Goal: Task Accomplishment & Management: Complete application form

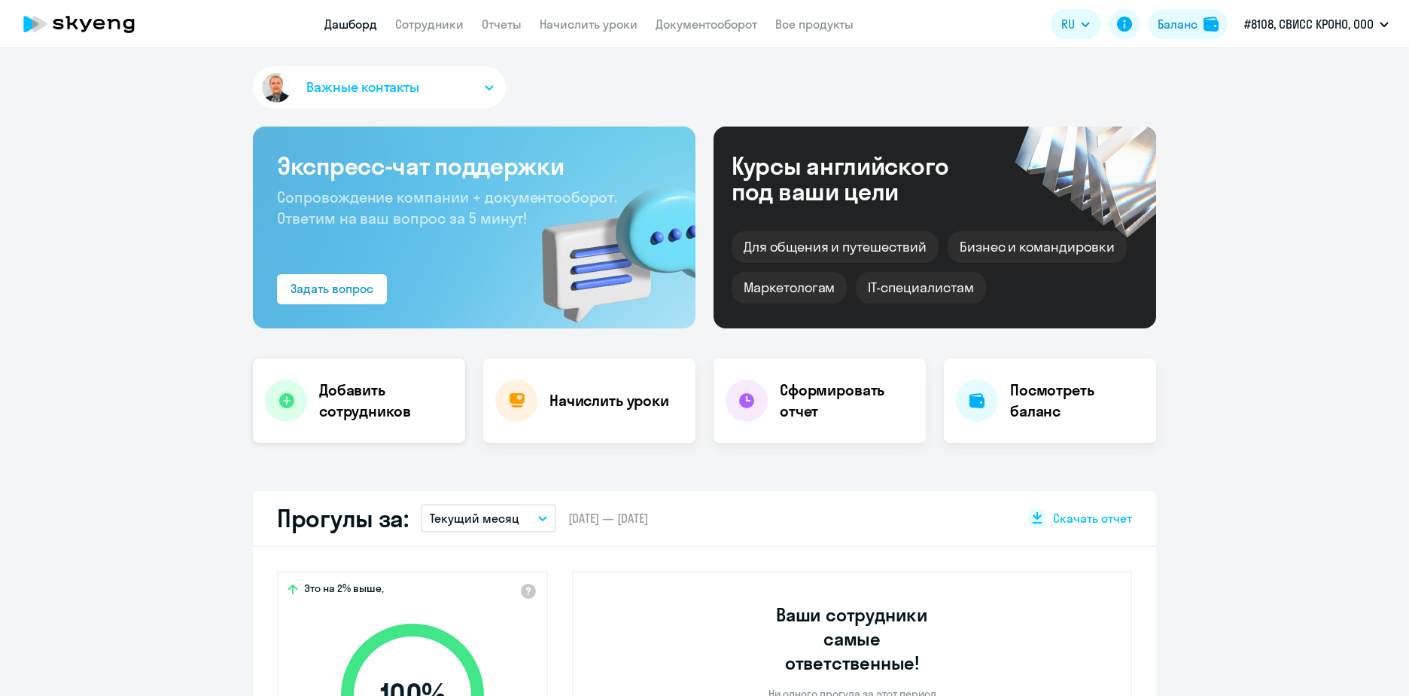
click at [370, 407] on h4 "Добавить сотрудников" at bounding box center [386, 400] width 134 height 42
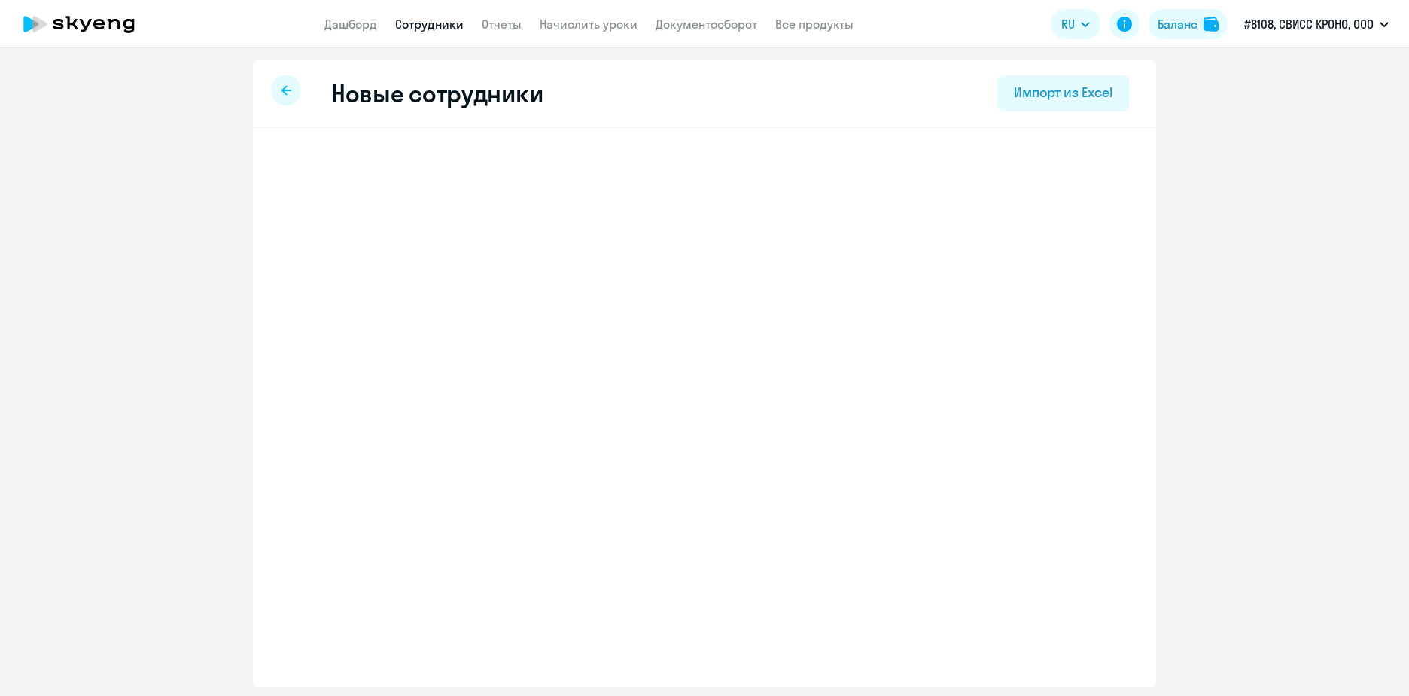
select select "english_adult_not_native_speaker"
select select "3"
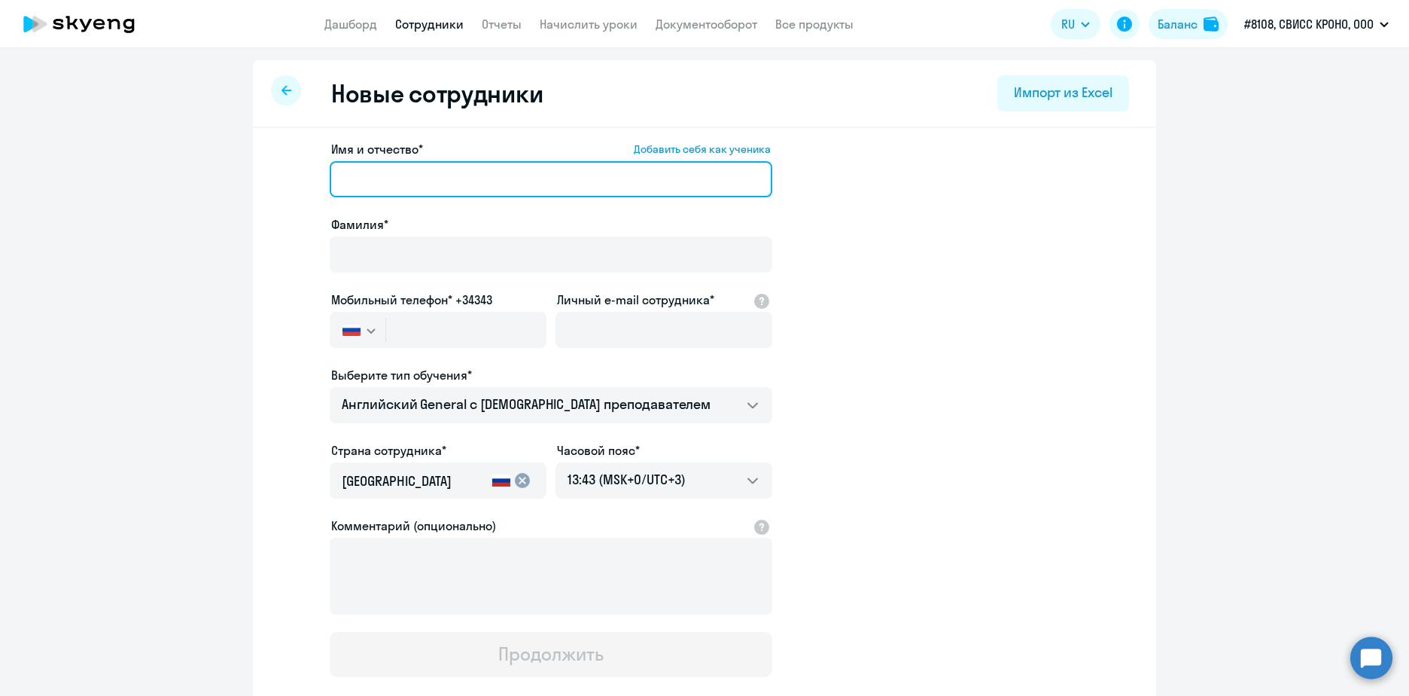
paste input "[PERSON_NAME]"
drag, startPoint x: 394, startPoint y: 178, endPoint x: 330, endPoint y: 179, distance: 64.7
click at [330, 179] on input "[PERSON_NAME]" at bounding box center [551, 179] width 443 height 36
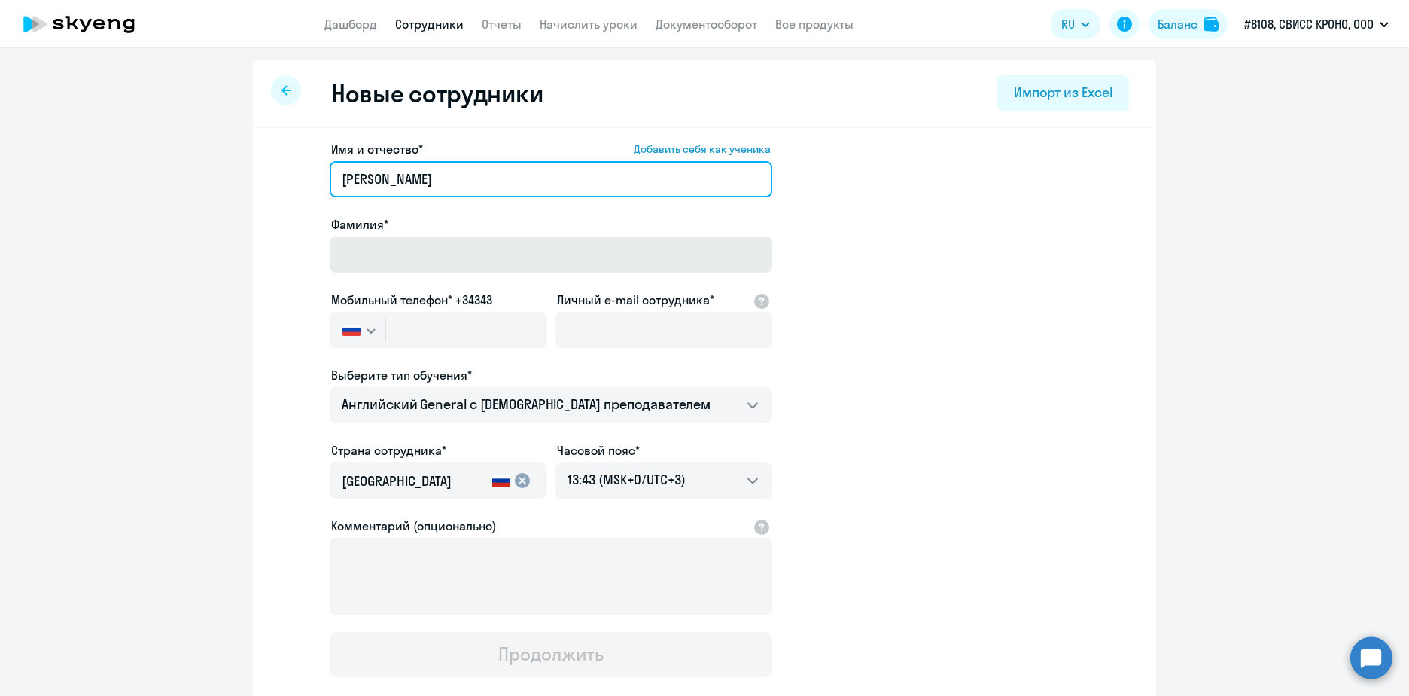
type input "[PERSON_NAME]"
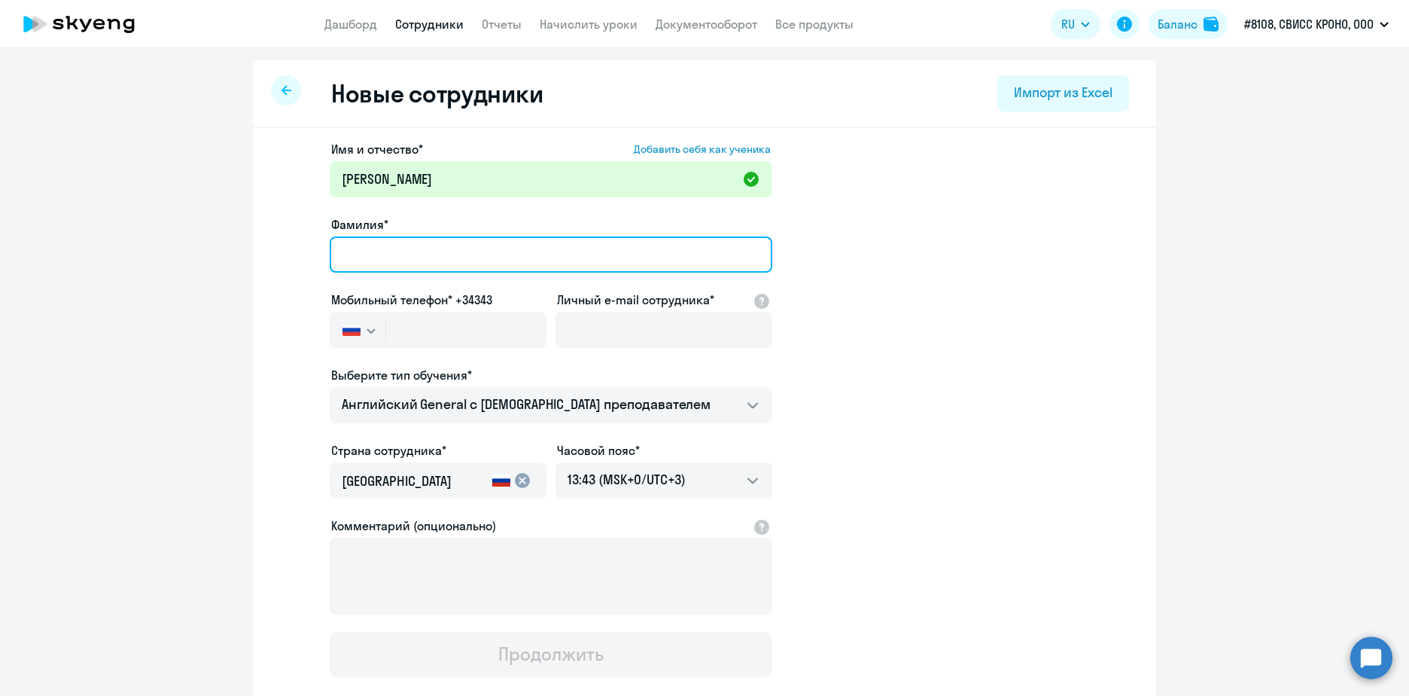
click at [371, 260] on input "Фамилия*" at bounding box center [551, 254] width 443 height 36
paste input "[PERSON_NAME]"
type input "[PERSON_NAME]"
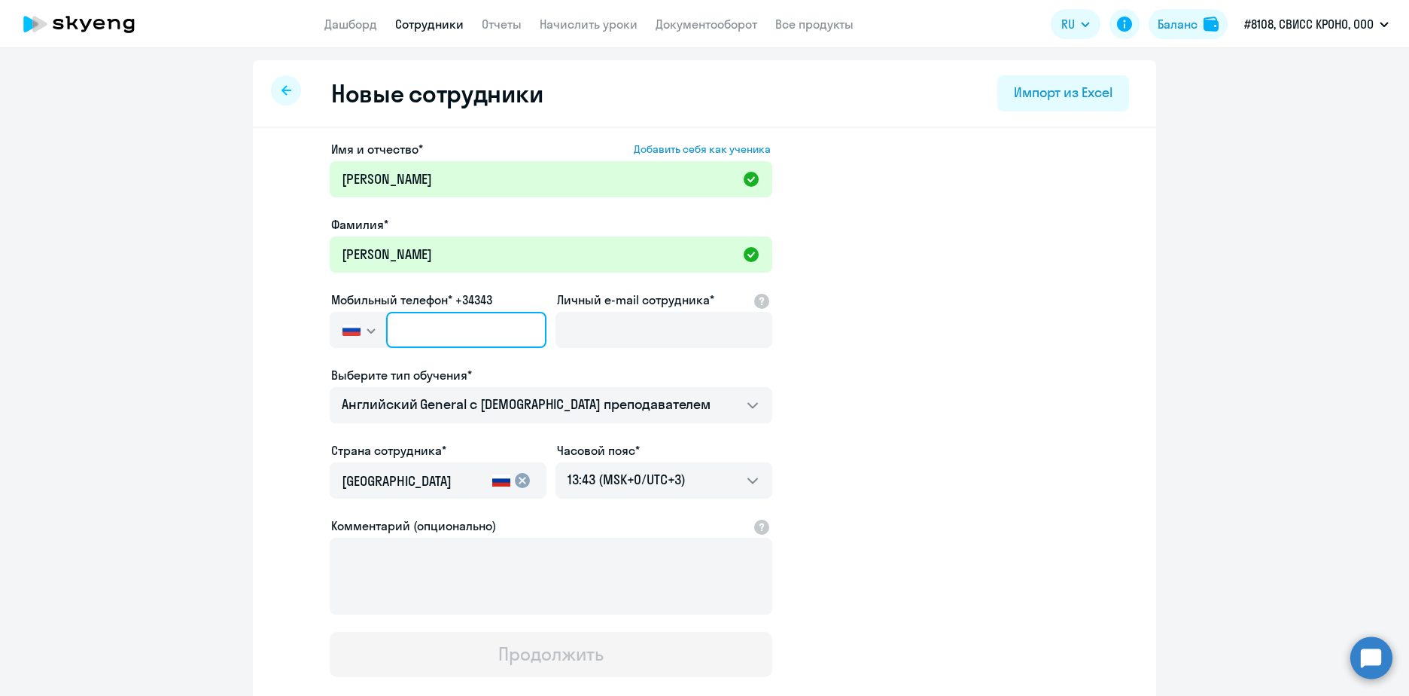
click at [428, 333] on input "text" at bounding box center [466, 330] width 160 height 36
paste input "[PHONE_NUMBER]"
type input "[PHONE_NUMBER]"
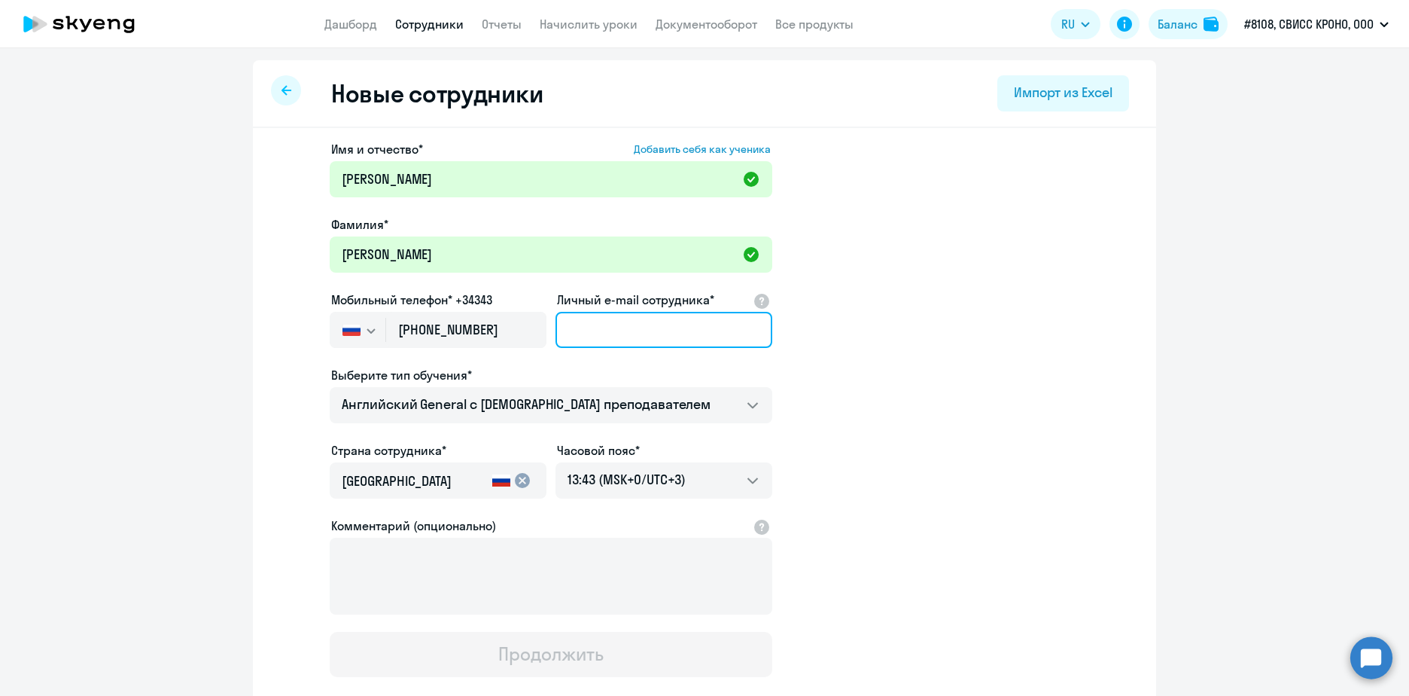
click at [595, 323] on input "Личный e-mail сотрудника*" at bounding box center [664, 330] width 217 height 36
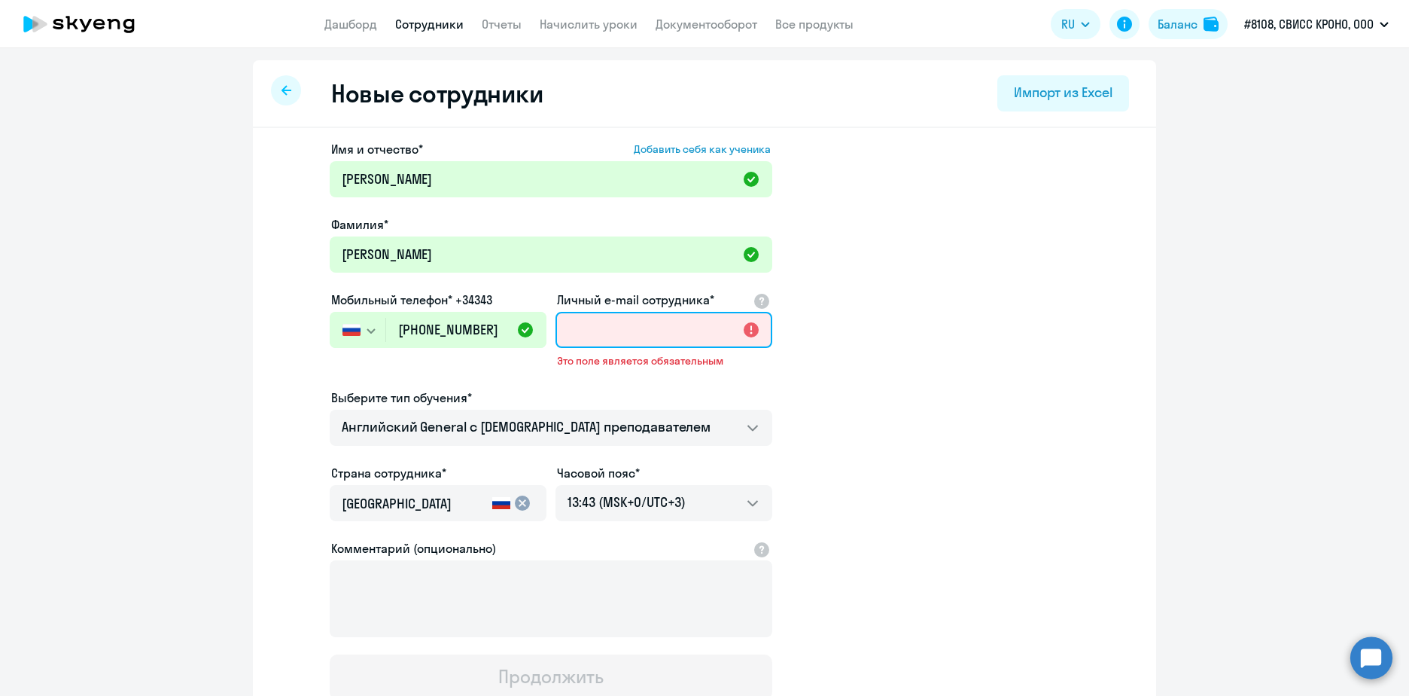
paste input "[PERSON_NAME] ([PERSON_NAME][EMAIL_ADDRESS][DOMAIN_NAME])"
drag, startPoint x: 654, startPoint y: 330, endPoint x: 516, endPoint y: 326, distance: 137.8
click at [516, 326] on div "Имя и отчество* Добавить себя как ученика [PERSON_NAME]* [PERSON_NAME] телефон*…" at bounding box center [551, 419] width 443 height 559
click at [731, 329] on input "[PERSON_NAME][EMAIL_ADDRESS][DOMAIN_NAME])" at bounding box center [664, 330] width 217 height 36
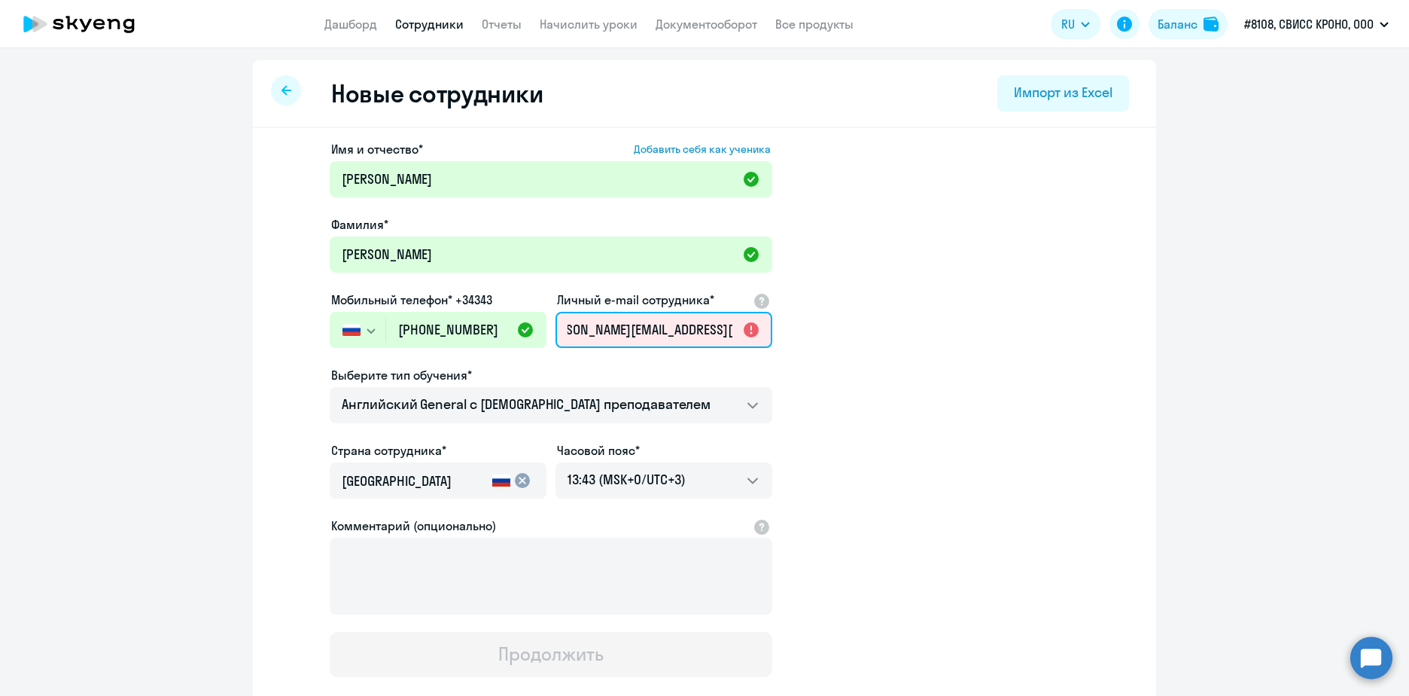
scroll to position [0, 23]
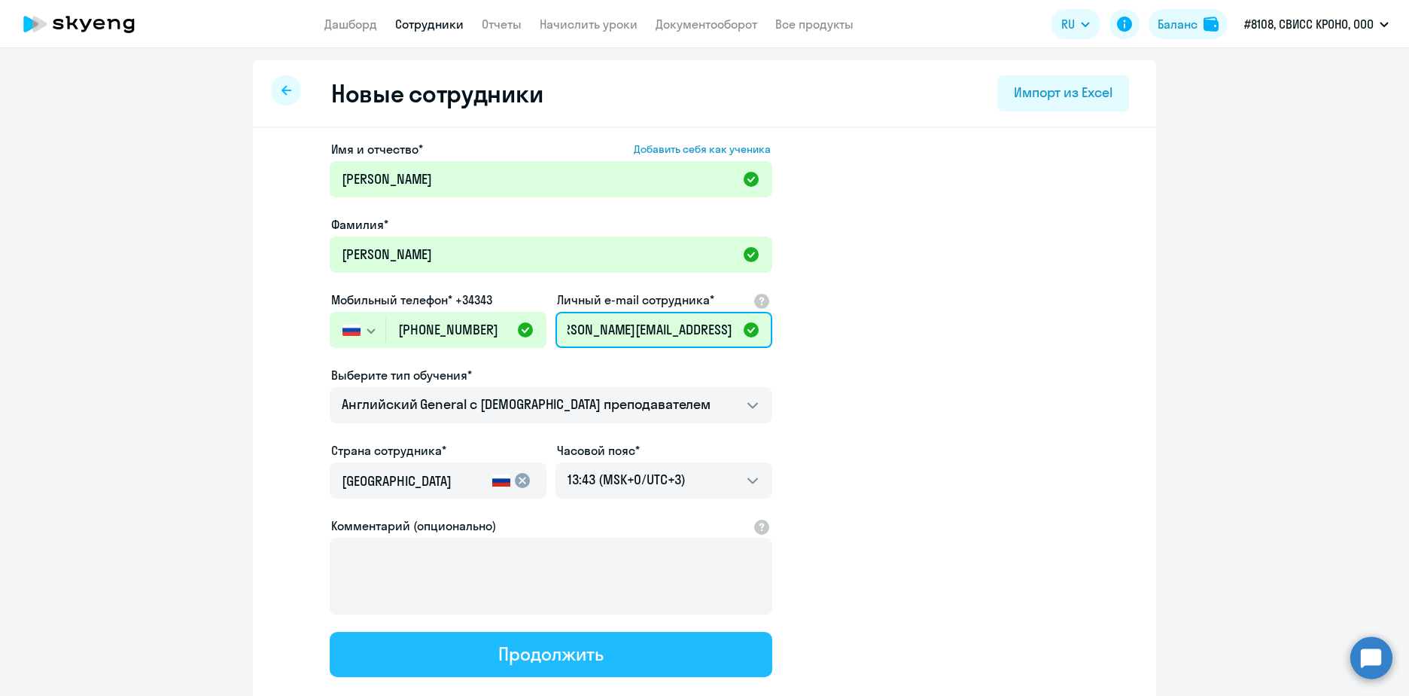
type input "[PERSON_NAME][EMAIL_ADDRESS][DOMAIN_NAME]"
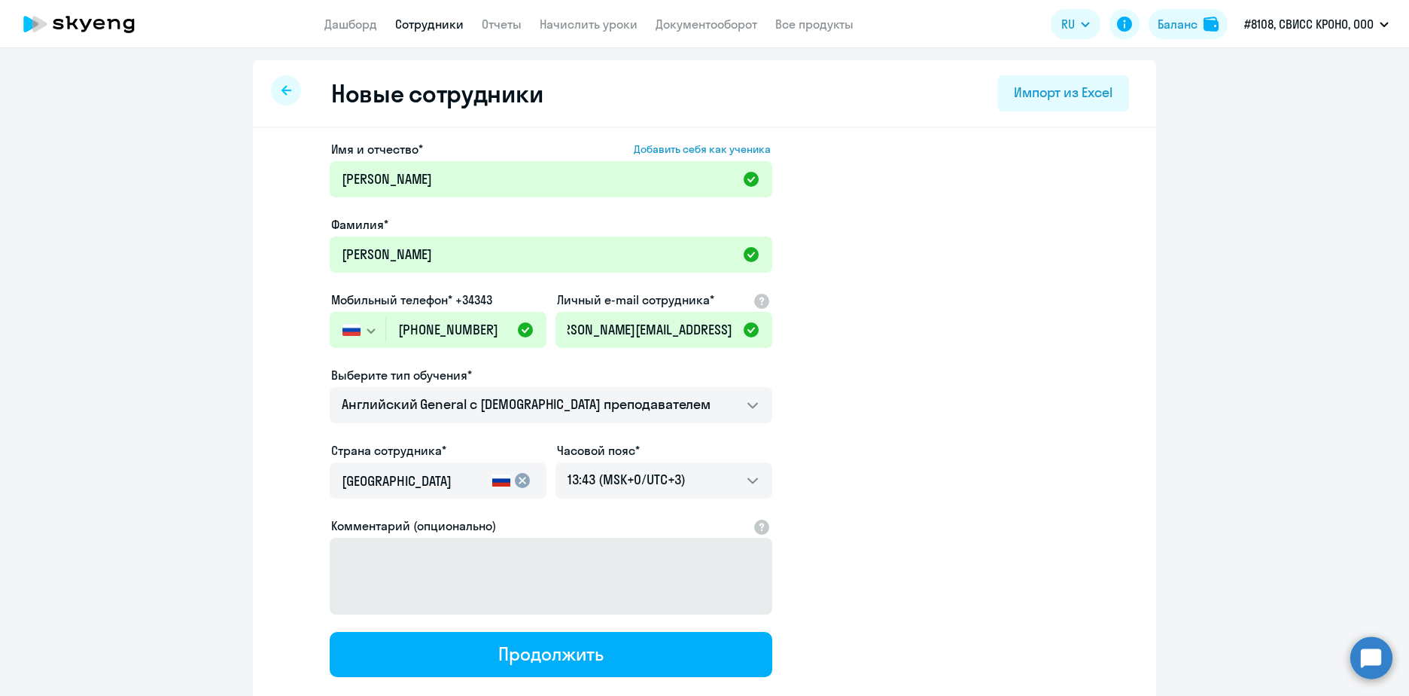
scroll to position [0, 0]
click at [541, 654] on div "Продолжить" at bounding box center [550, 653] width 105 height 24
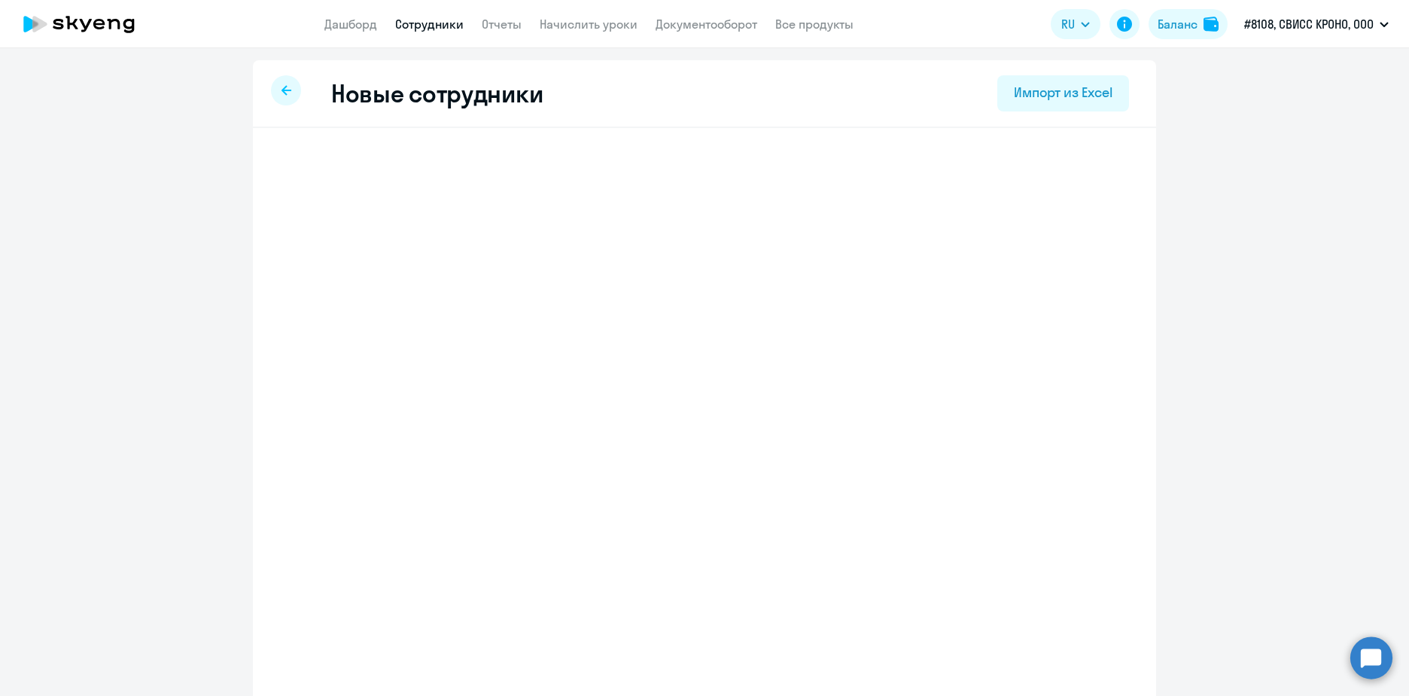
select select "english_adult_not_native_speaker"
select select "3"
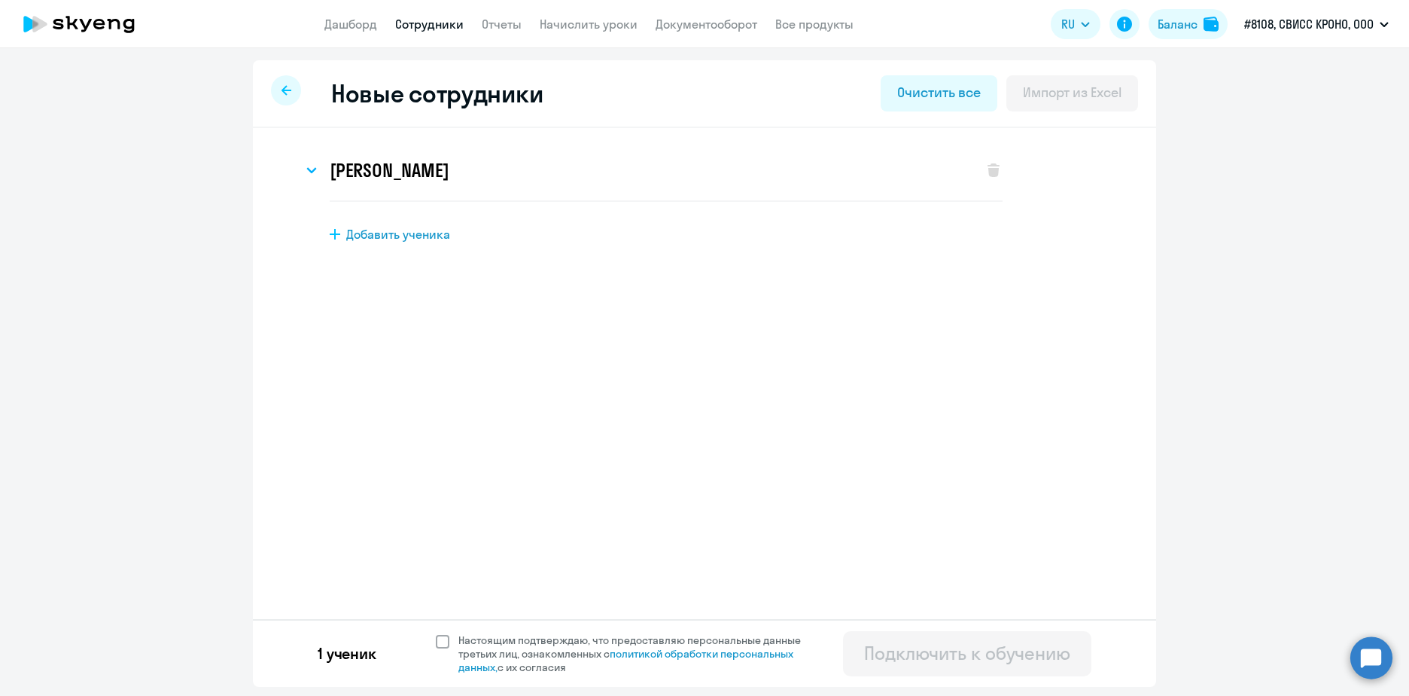
click at [442, 637] on span at bounding box center [443, 642] width 14 height 14
click at [436, 633] on input "Настоящим подтверждаю, что предоставляю персональные данные третьих лиц, ознако…" at bounding box center [435, 632] width 1 height 1
checkbox input "true"
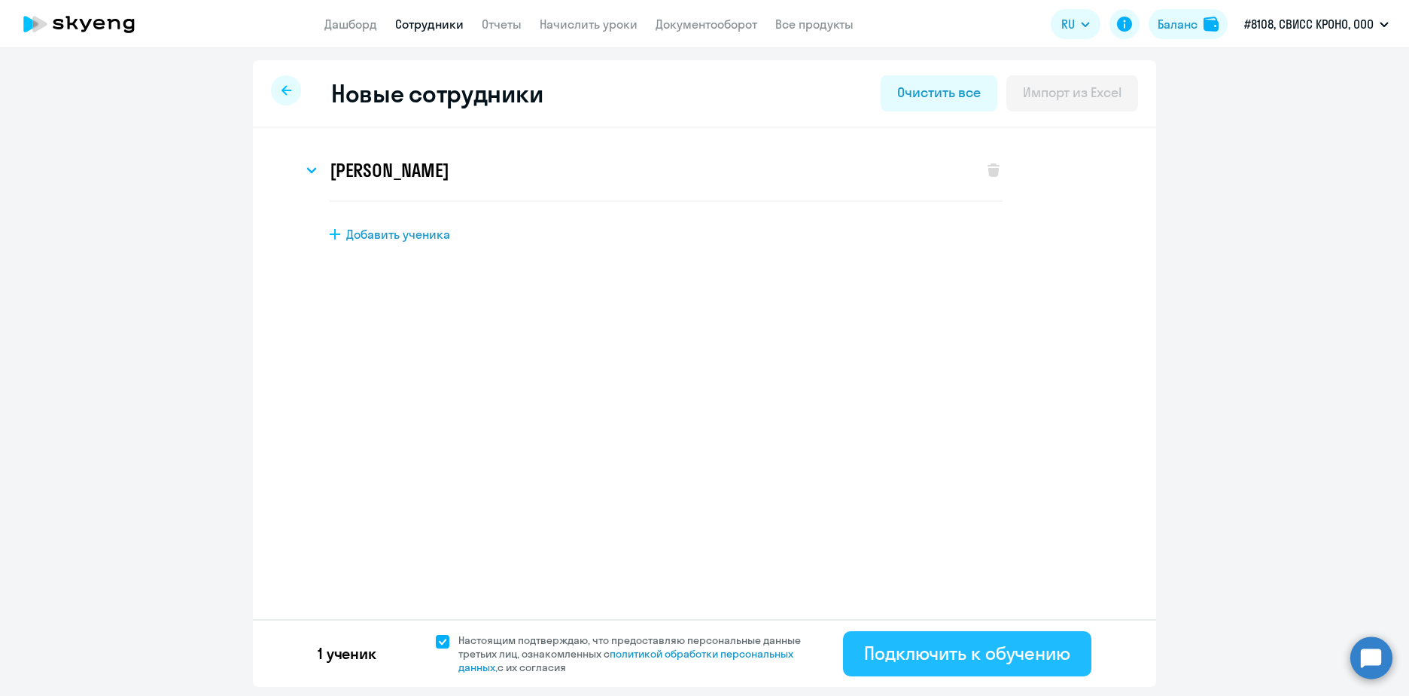
click at [905, 654] on div "Подключить к обучению" at bounding box center [967, 653] width 206 height 24
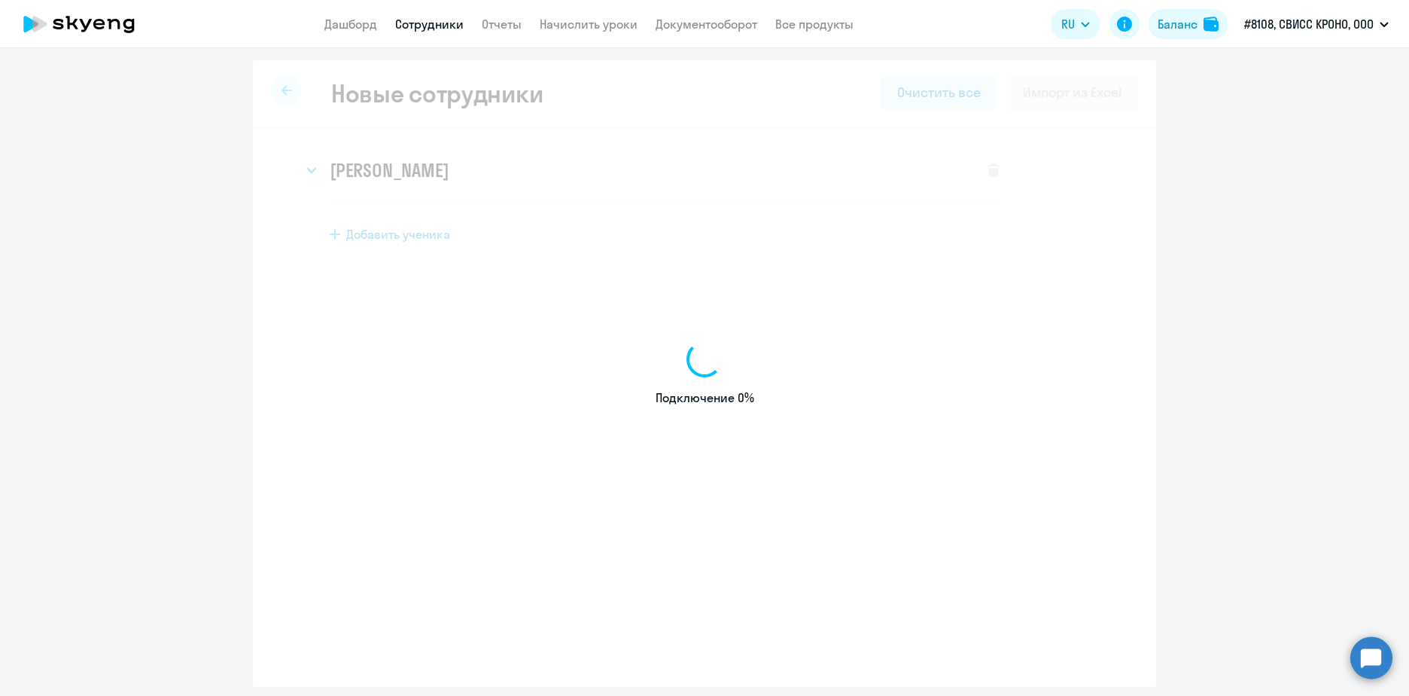
select select "english_adult_not_native_speaker"
select select "3"
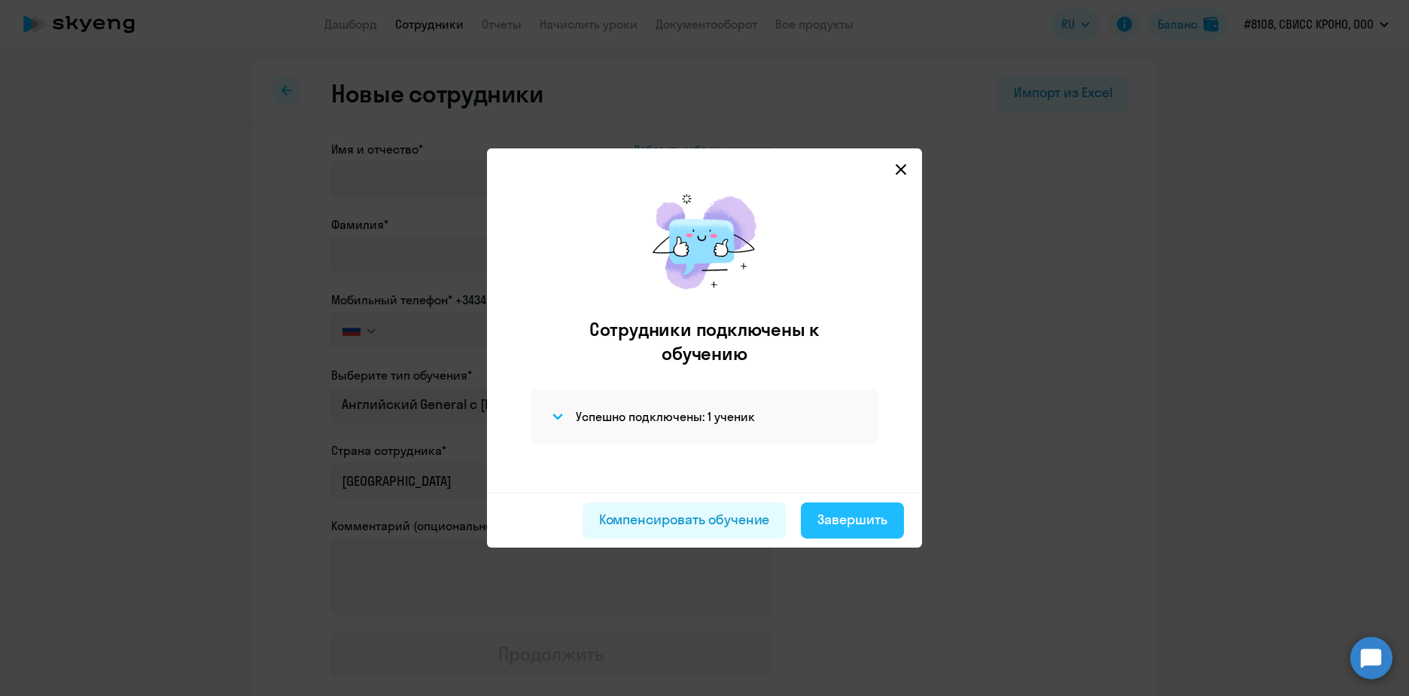
click at [862, 510] on div "Завершить" at bounding box center [853, 520] width 70 height 20
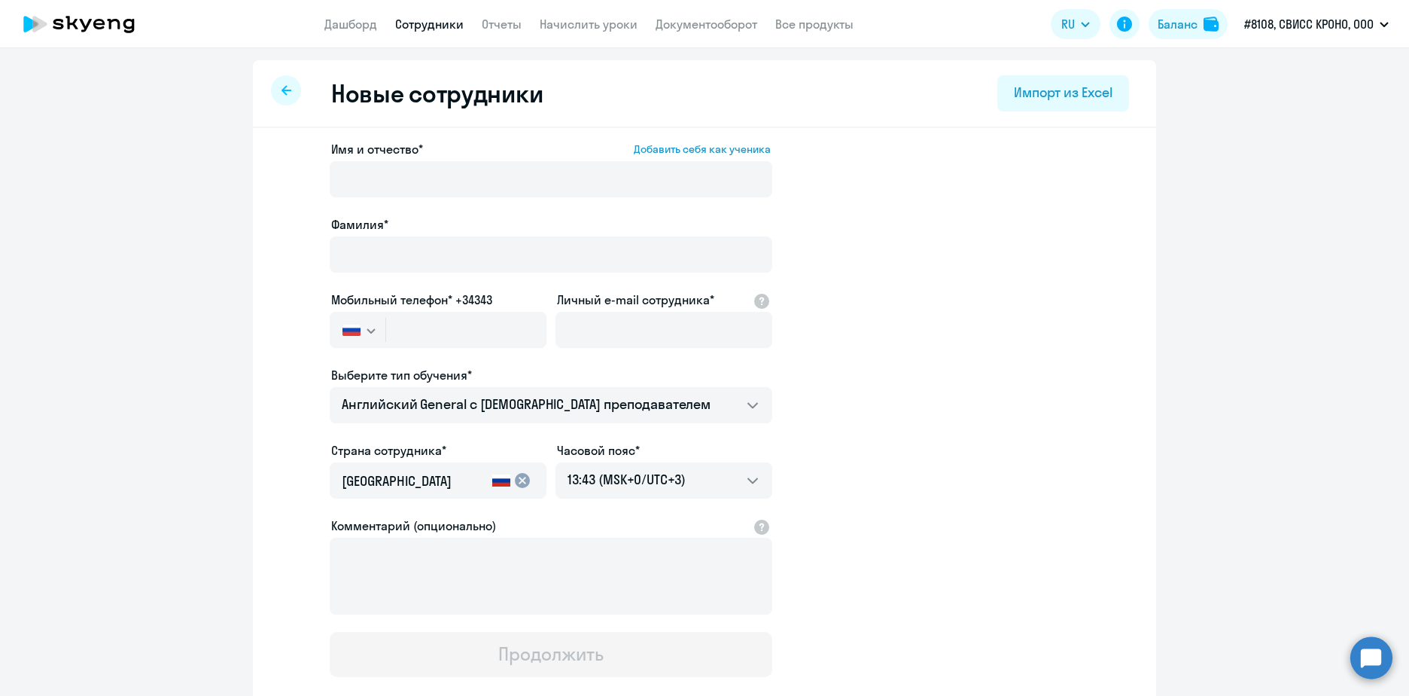
select select "30"
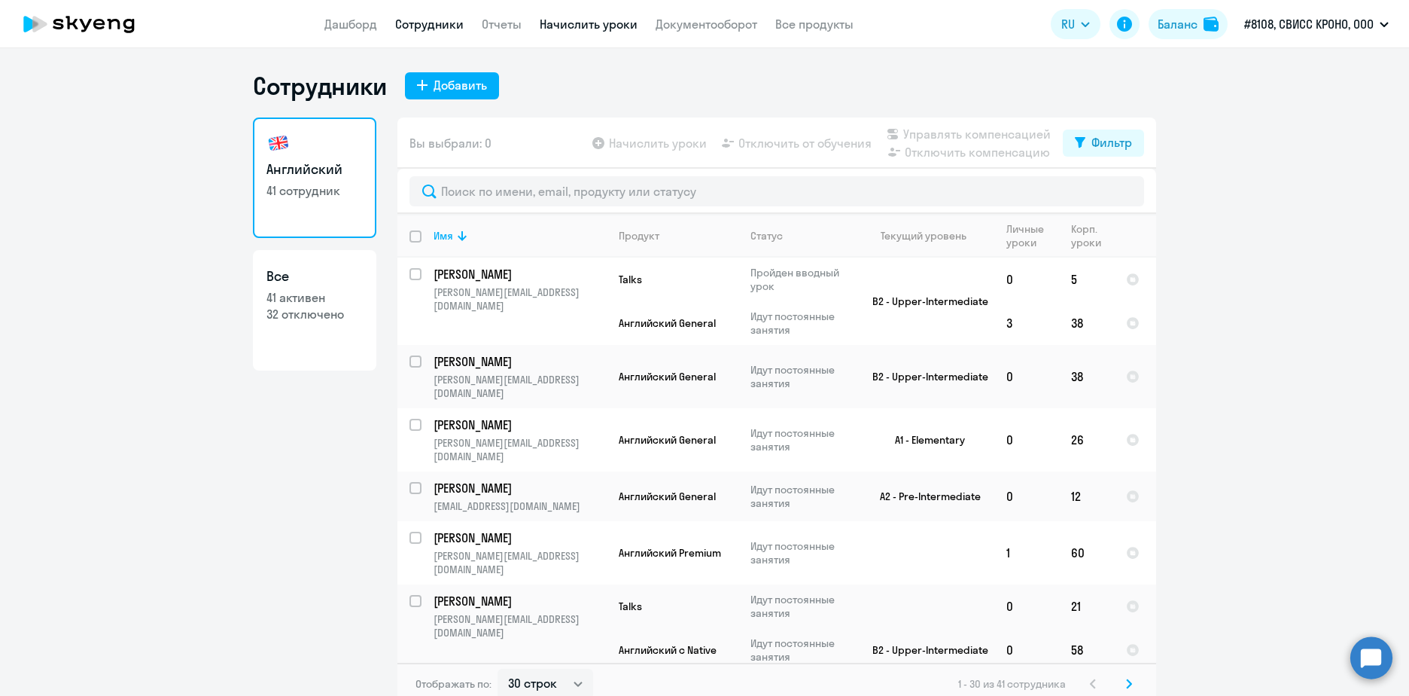
click at [579, 29] on link "Начислить уроки" at bounding box center [589, 24] width 98 height 15
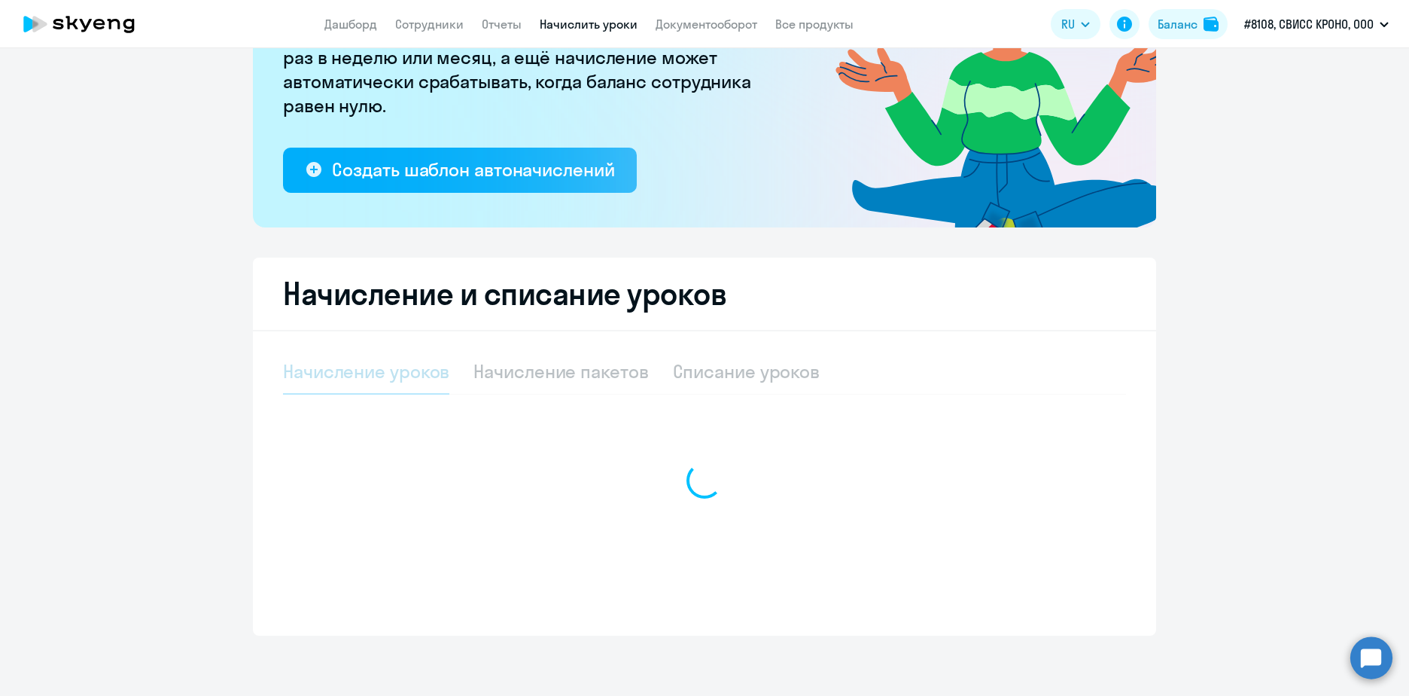
select select "10"
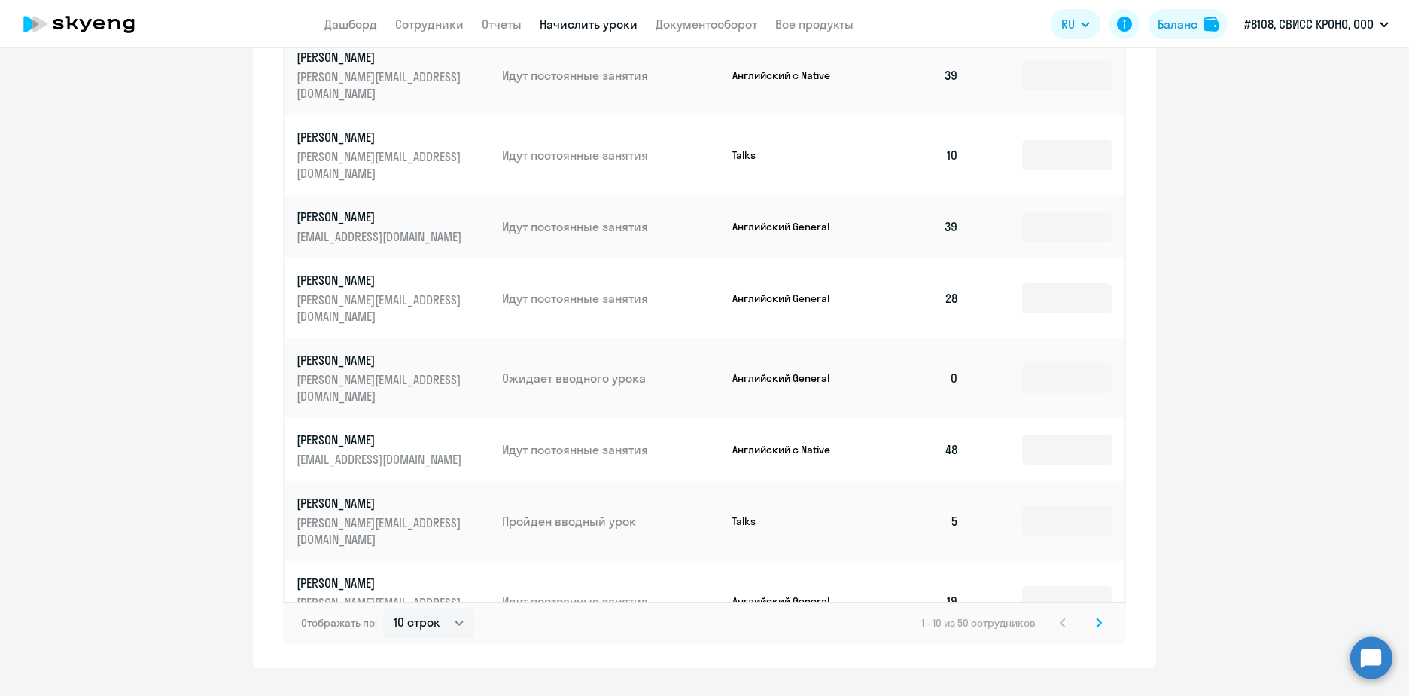
scroll to position [858, 0]
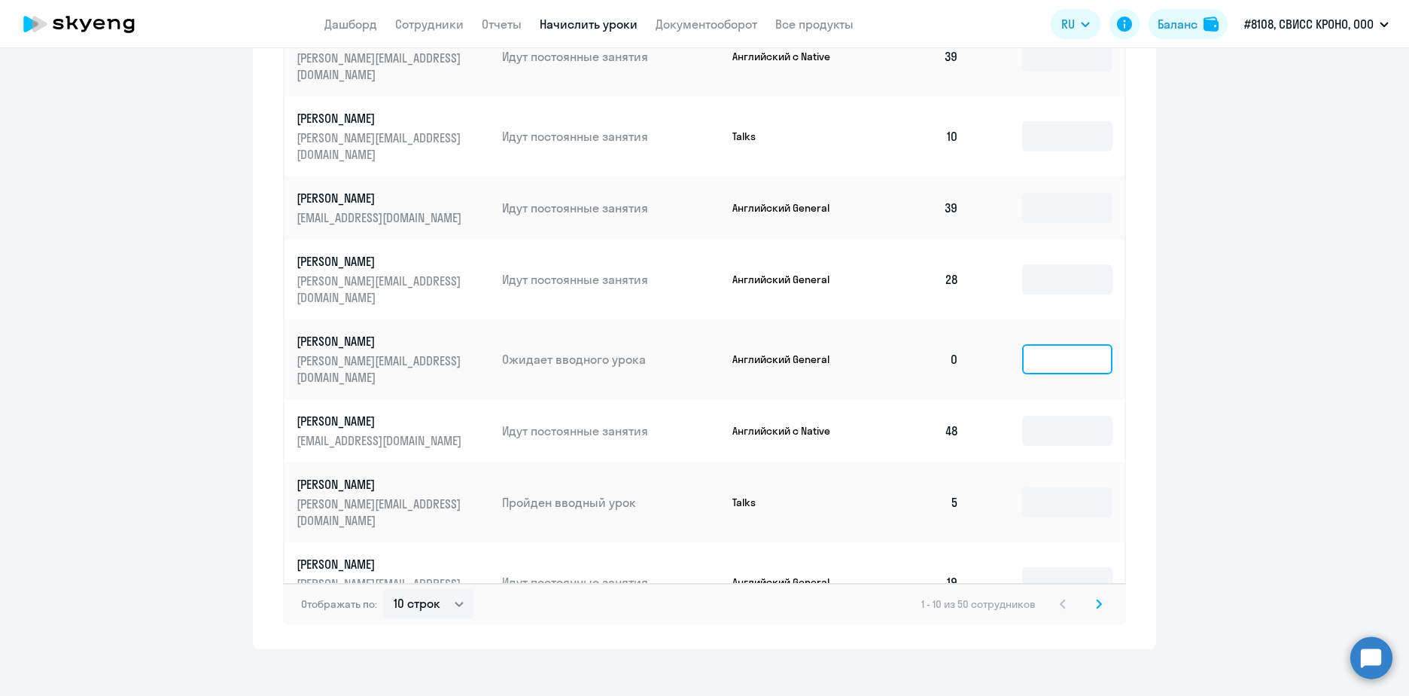
click at [1046, 344] on input at bounding box center [1067, 359] width 90 height 30
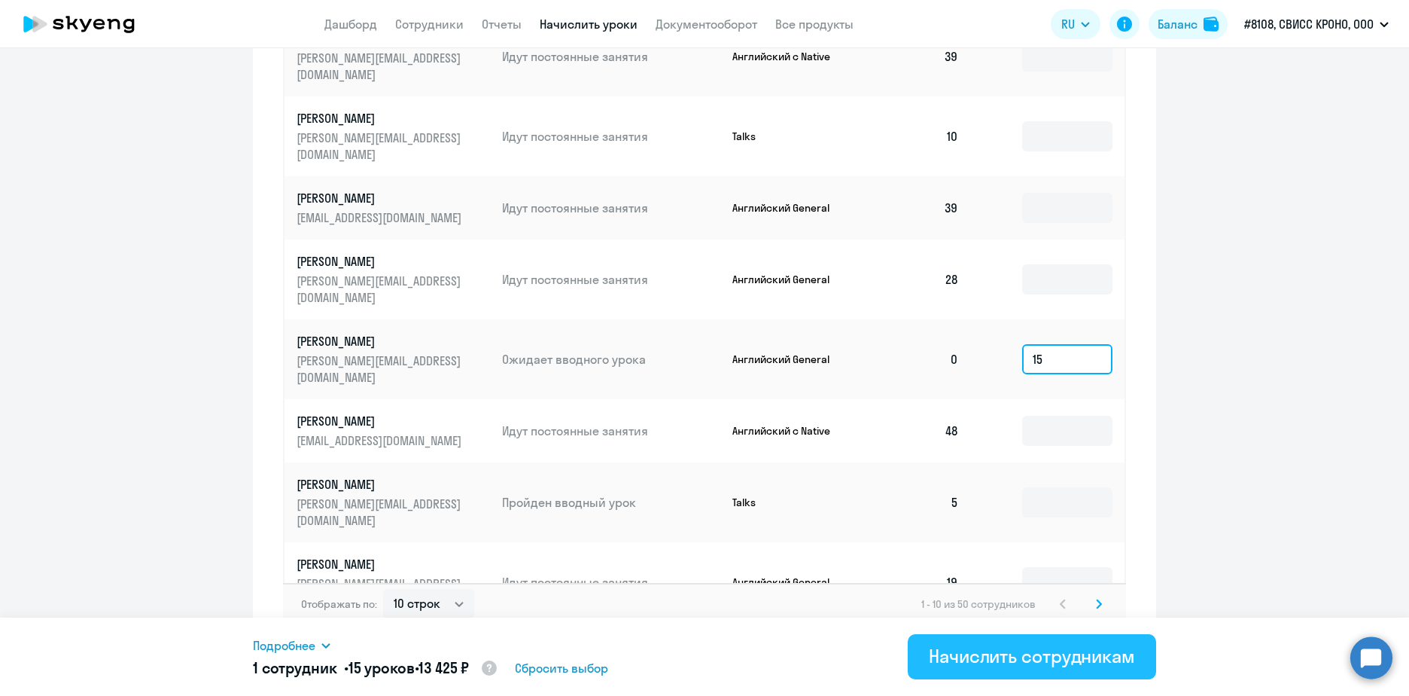
type input "15"
click at [1047, 670] on button "Начислить сотрудникам" at bounding box center [1032, 656] width 248 height 45
